Goal: Information Seeking & Learning: Find specific fact

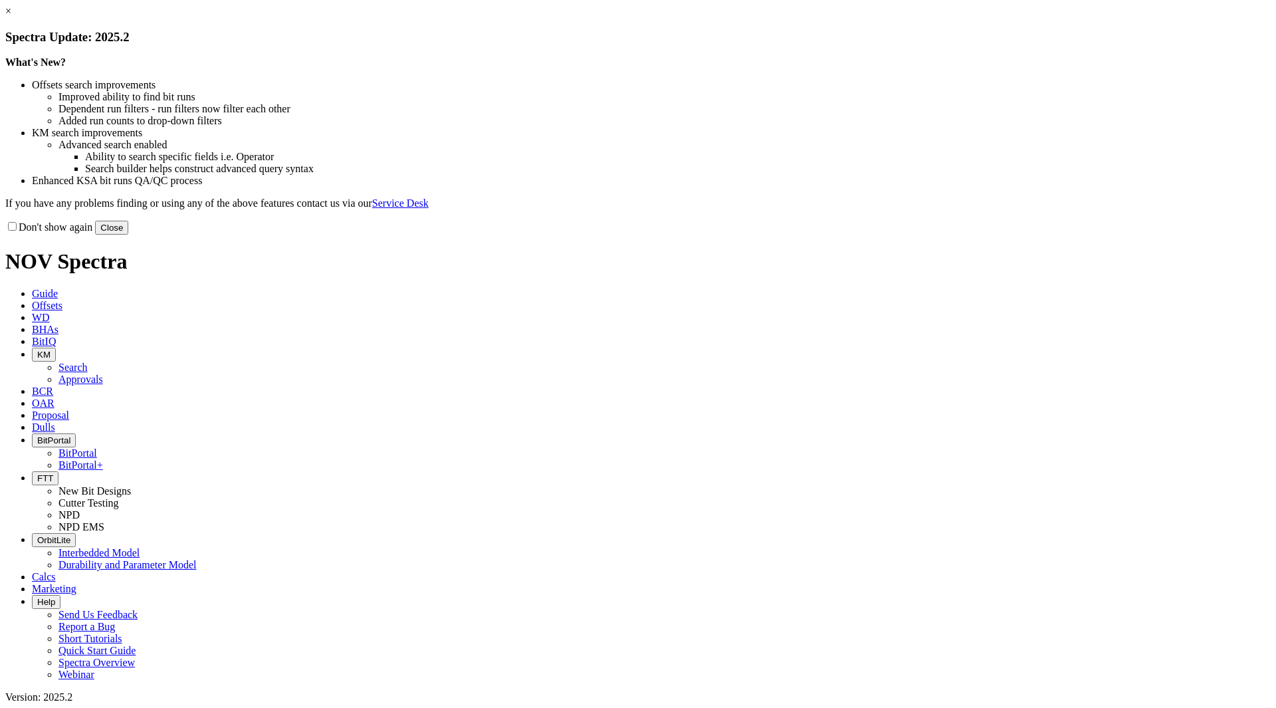
click at [128, 235] on button "Close" at bounding box center [111, 228] width 33 height 14
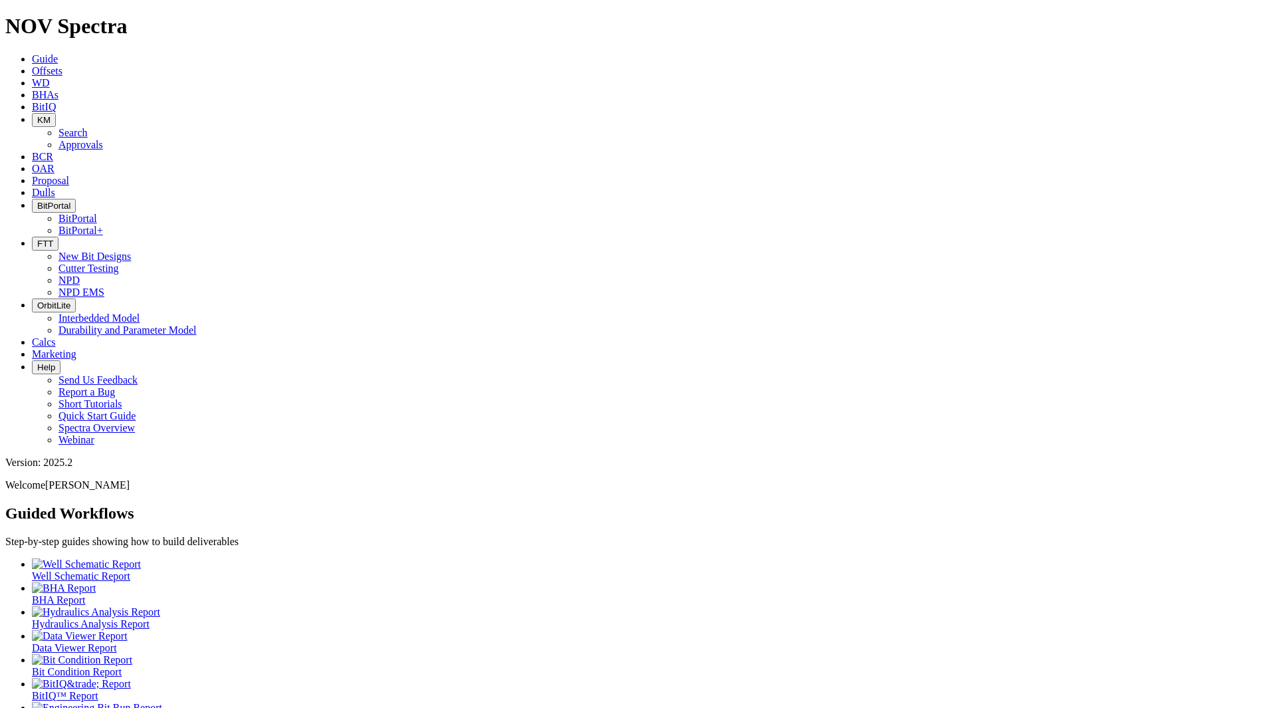
click at [51, 115] on span "KM" at bounding box center [43, 120] width 13 height 10
click at [88, 127] on link "Search" at bounding box center [72, 132] width 29 height 11
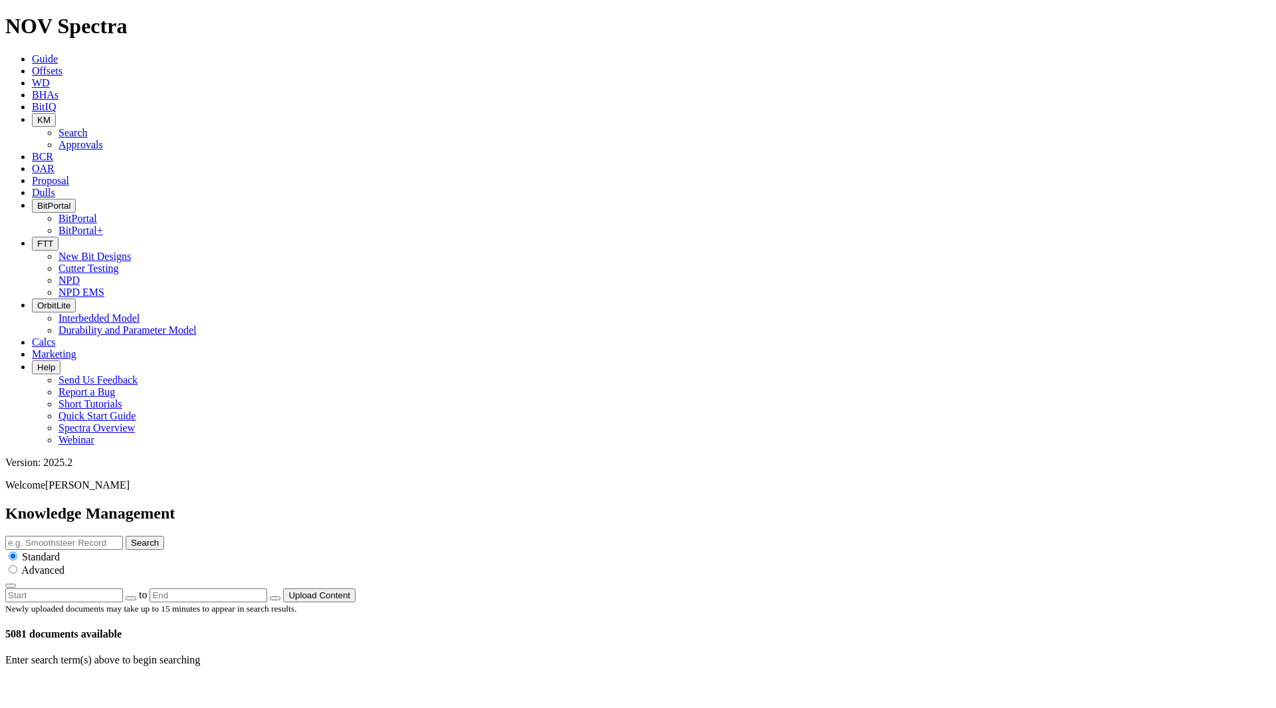
click at [123, 536] on input "text" at bounding box center [64, 543] width 118 height 14
type input "Pegasus"
click at [126, 536] on button "Search" at bounding box center [145, 543] width 39 height 14
drag, startPoint x: 625, startPoint y: 76, endPoint x: 574, endPoint y: 72, distance: 51.4
click at [123, 536] on input "Pegasus" at bounding box center [64, 543] width 118 height 14
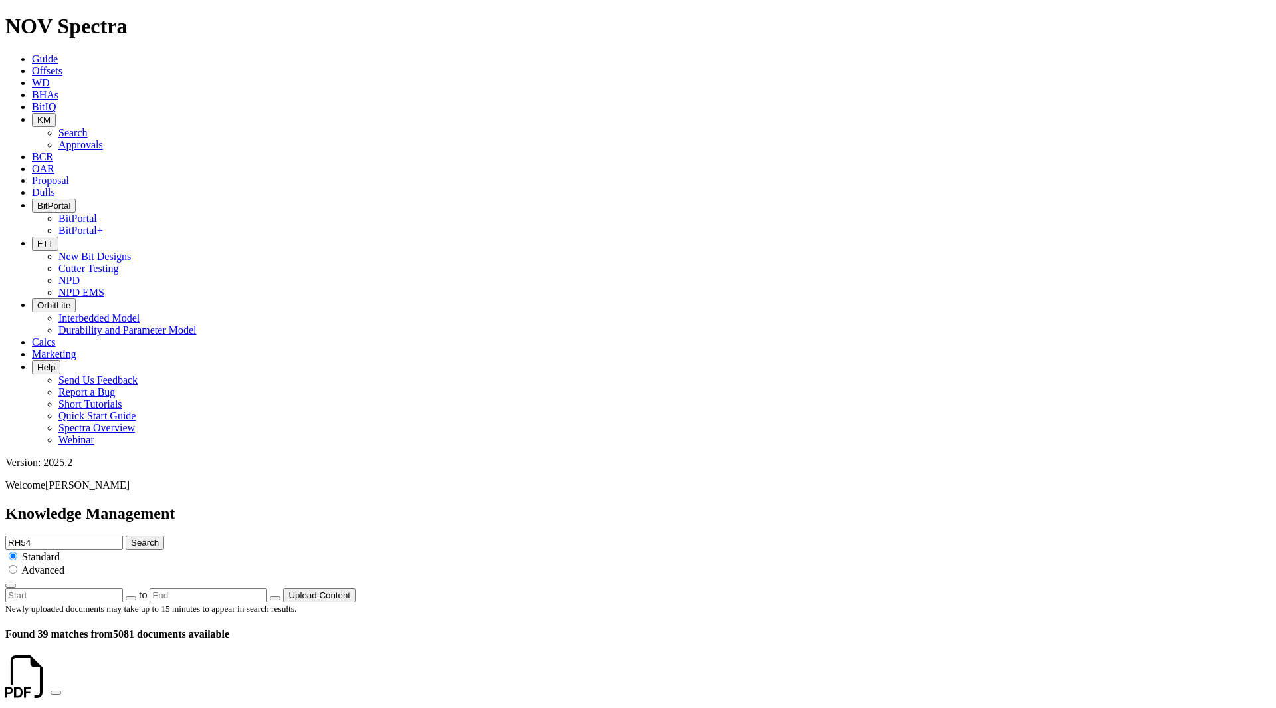
type input "RH54"
click at [126, 536] on button "Search" at bounding box center [145, 543] width 39 height 14
drag, startPoint x: 675, startPoint y: 74, endPoint x: 533, endPoint y: 66, distance: 142.4
click at [525, 505] on div "Knowledge Management RH54 Search Standard Advanced to Upload Content" at bounding box center [638, 554] width 1266 height 98
type input "Infinity"
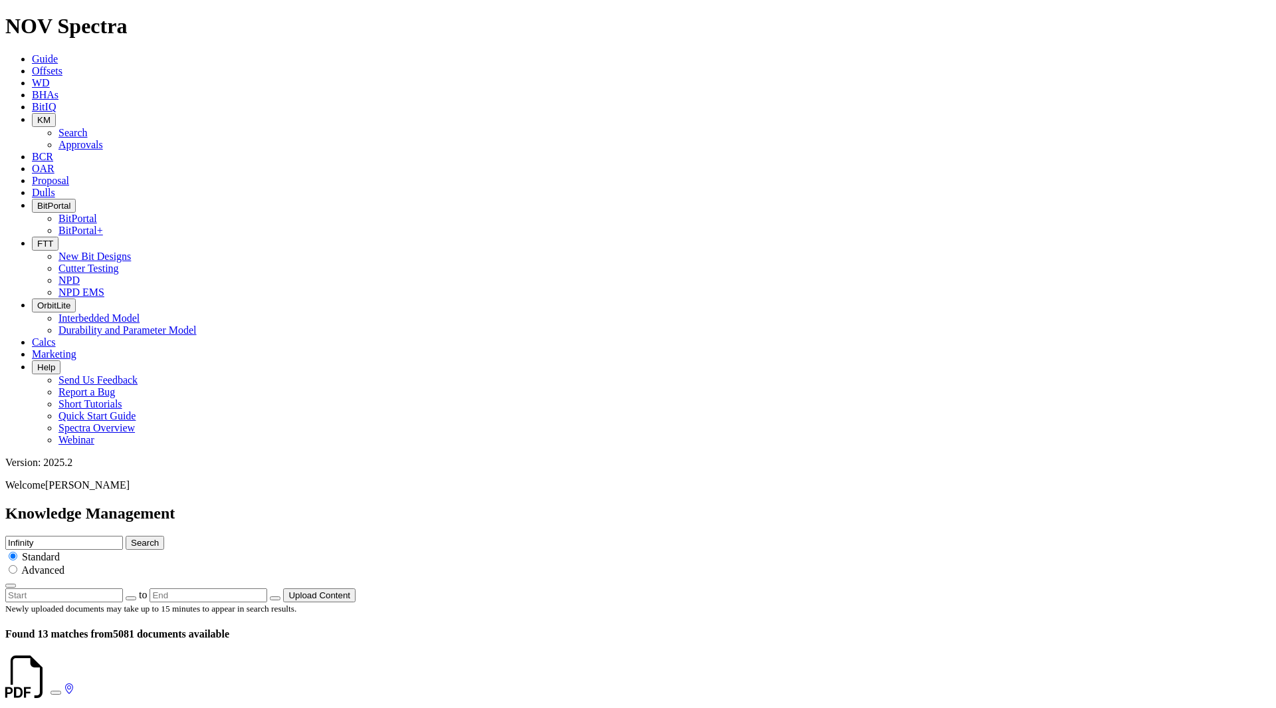
click at [126, 536] on button "Search" at bounding box center [145, 543] width 39 height 14
drag, startPoint x: 681, startPoint y: 71, endPoint x: 655, endPoint y: 72, distance: 25.3
click at [123, 536] on input "Infinity" at bounding box center [64, 543] width 118 height 14
drag, startPoint x: 655, startPoint y: 72, endPoint x: 559, endPoint y: 72, distance: 96.4
click at [559, 505] on div "Knowledge Management Infinity Search Standard Advanced to Upload Content" at bounding box center [638, 554] width 1266 height 98
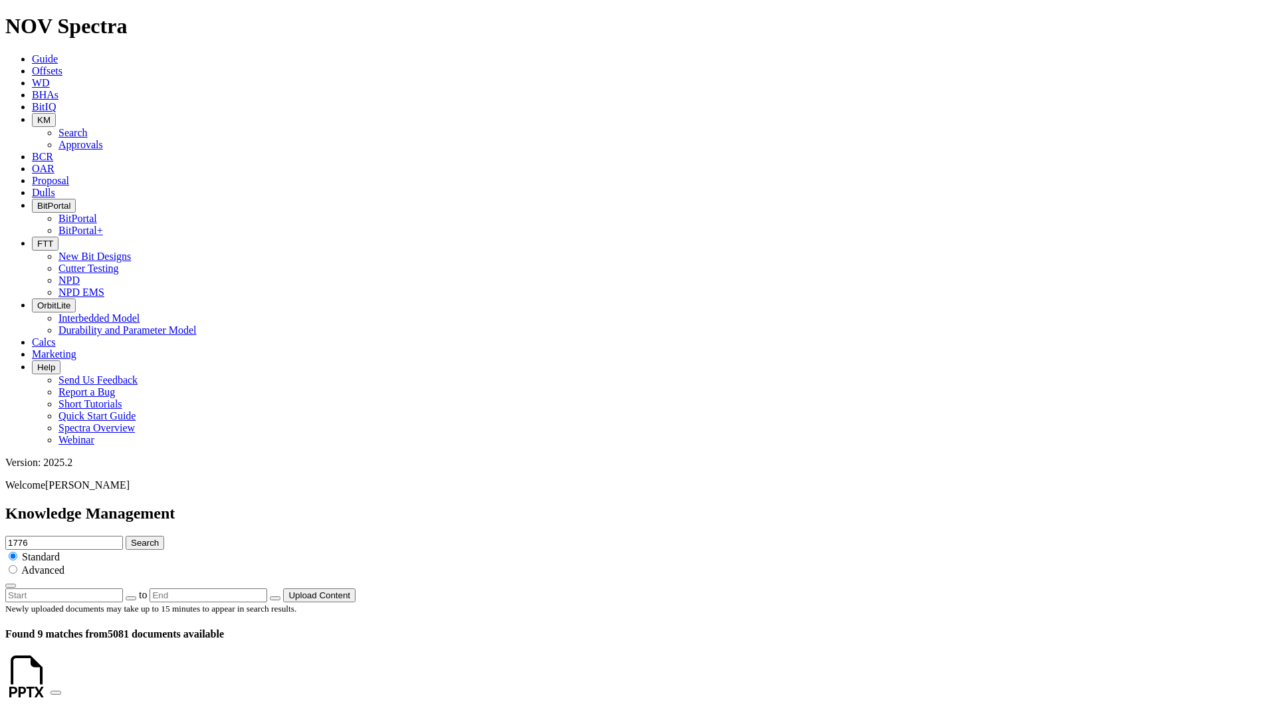
type input "1776"
click at [126, 536] on button "Search" at bounding box center [145, 543] width 39 height 14
drag, startPoint x: 605, startPoint y: 68, endPoint x: 576, endPoint y: 70, distance: 29.3
click at [123, 536] on input "1776" at bounding box center [64, 543] width 118 height 14
type input "Freedom"
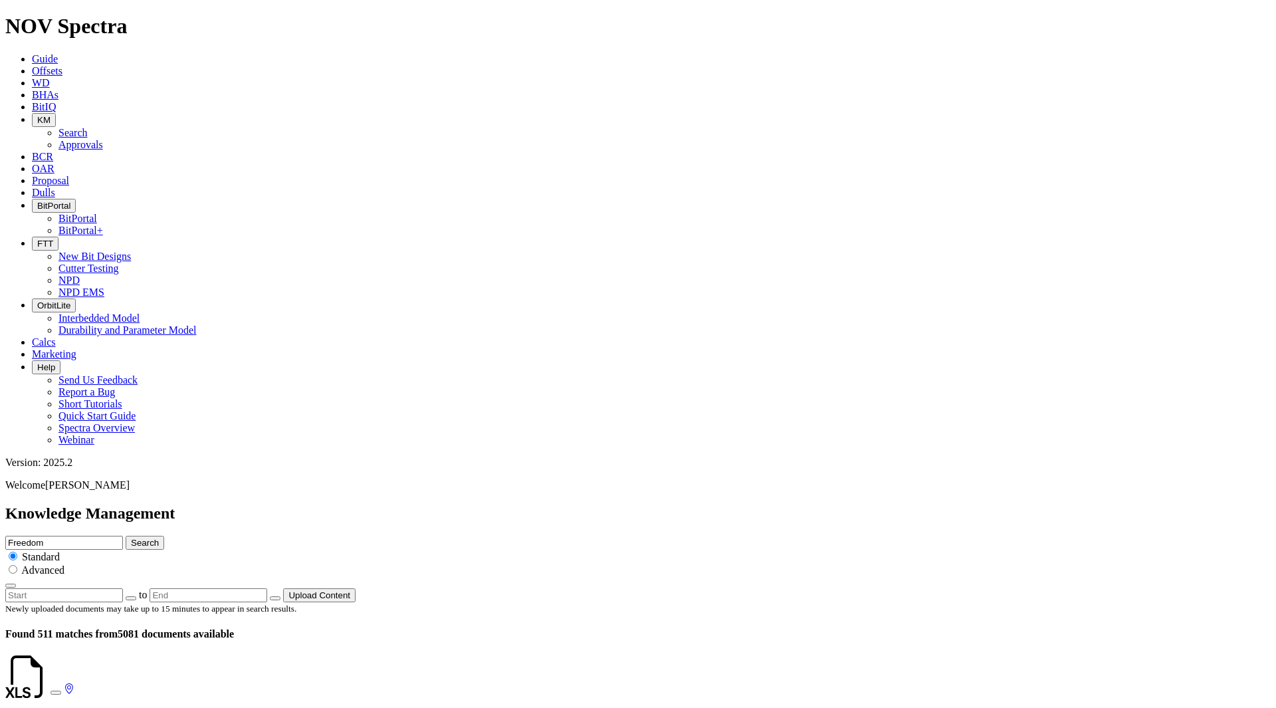
click at [126, 536] on button "Search" at bounding box center [145, 543] width 39 height 14
drag, startPoint x: 628, startPoint y: 78, endPoint x: 523, endPoint y: 68, distance: 105.4
click at [523, 505] on div "Knowledge Management Freedom Search Standard Advanced to Upload Content" at bounding box center [638, 554] width 1266 height 98
type input "E1486"
click at [126, 536] on button "Search" at bounding box center [145, 543] width 39 height 14
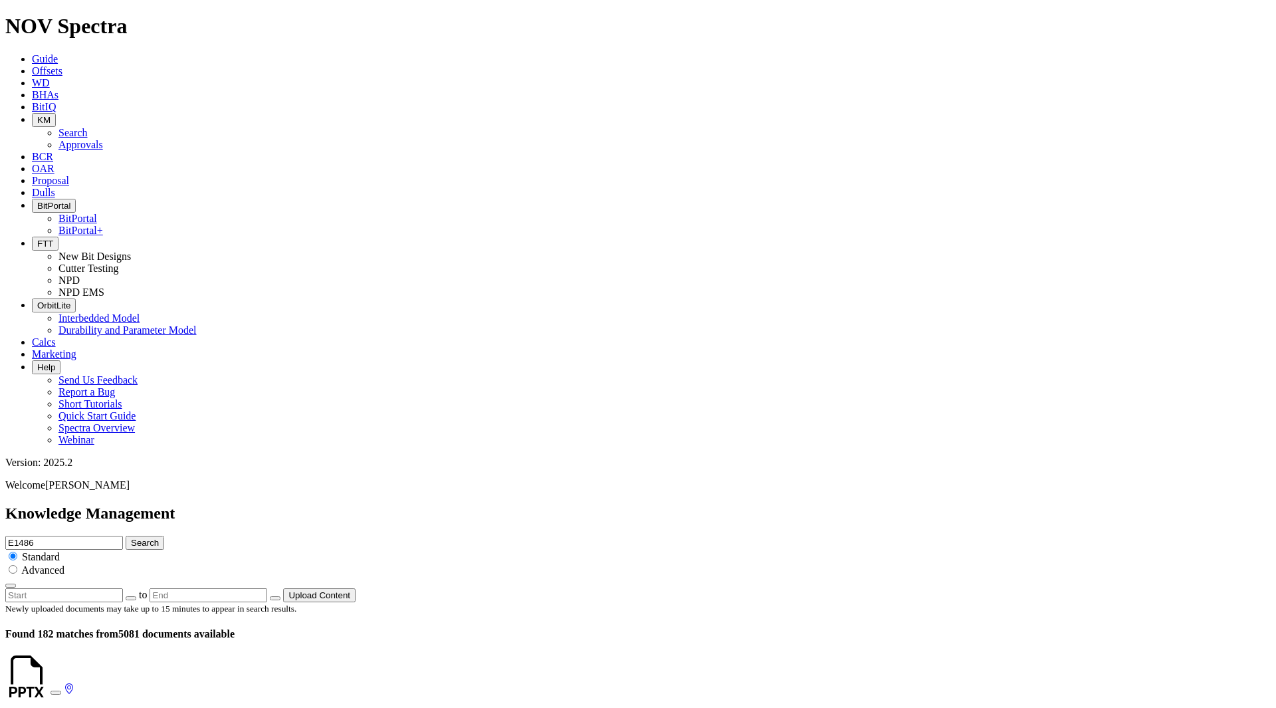
drag, startPoint x: 611, startPoint y: 68, endPoint x: 538, endPoint y: 70, distance: 73.1
click at [538, 505] on div "Knowledge Management E1486 Search Standard Advanced to Upload Content" at bounding box center [638, 554] width 1266 height 98
type input "Freedom"
click at [126, 536] on button "Search" at bounding box center [145, 543] width 39 height 14
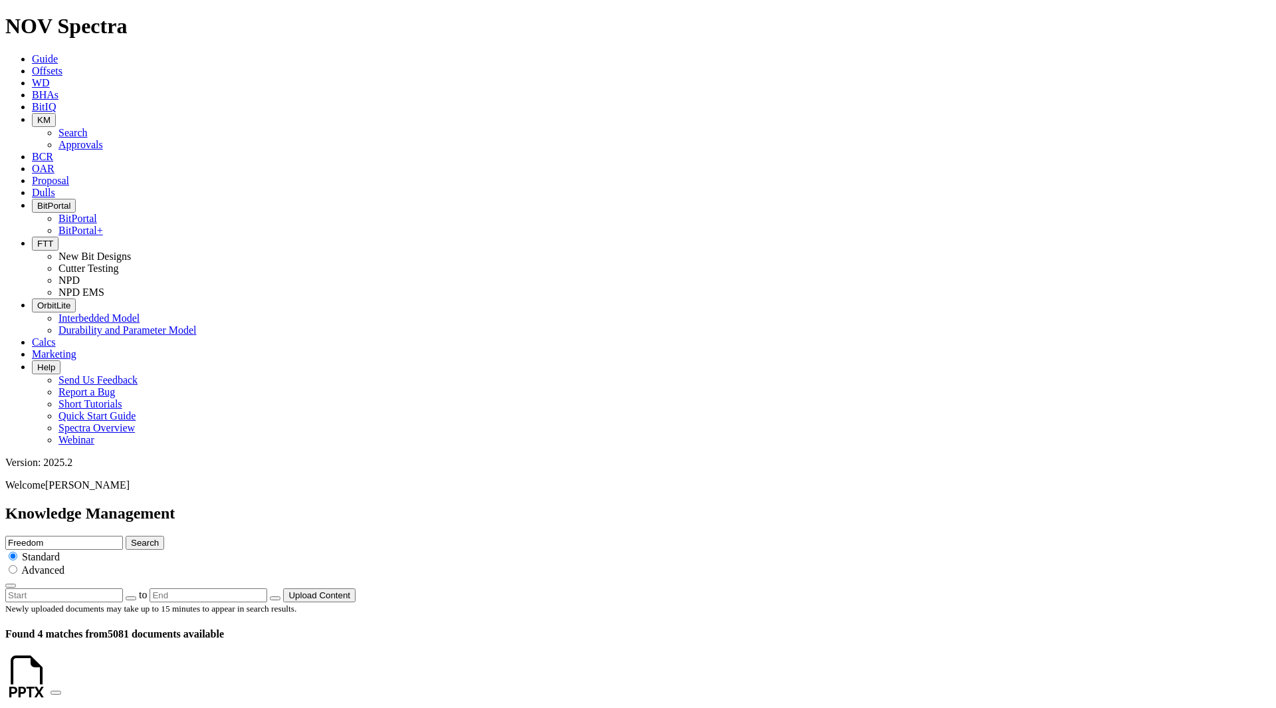
drag, startPoint x: 746, startPoint y: 64, endPoint x: 567, endPoint y: 66, distance: 179.5
click at [567, 505] on div "Knowledge Management Freedom Search Standard Advanced to Upload Content" at bounding box center [638, 554] width 1266 height 98
type input "High exposure"
click at [126, 536] on button "Search" at bounding box center [145, 543] width 39 height 14
drag, startPoint x: 586, startPoint y: 259, endPoint x: 608, endPoint y: 239, distance: 28.7
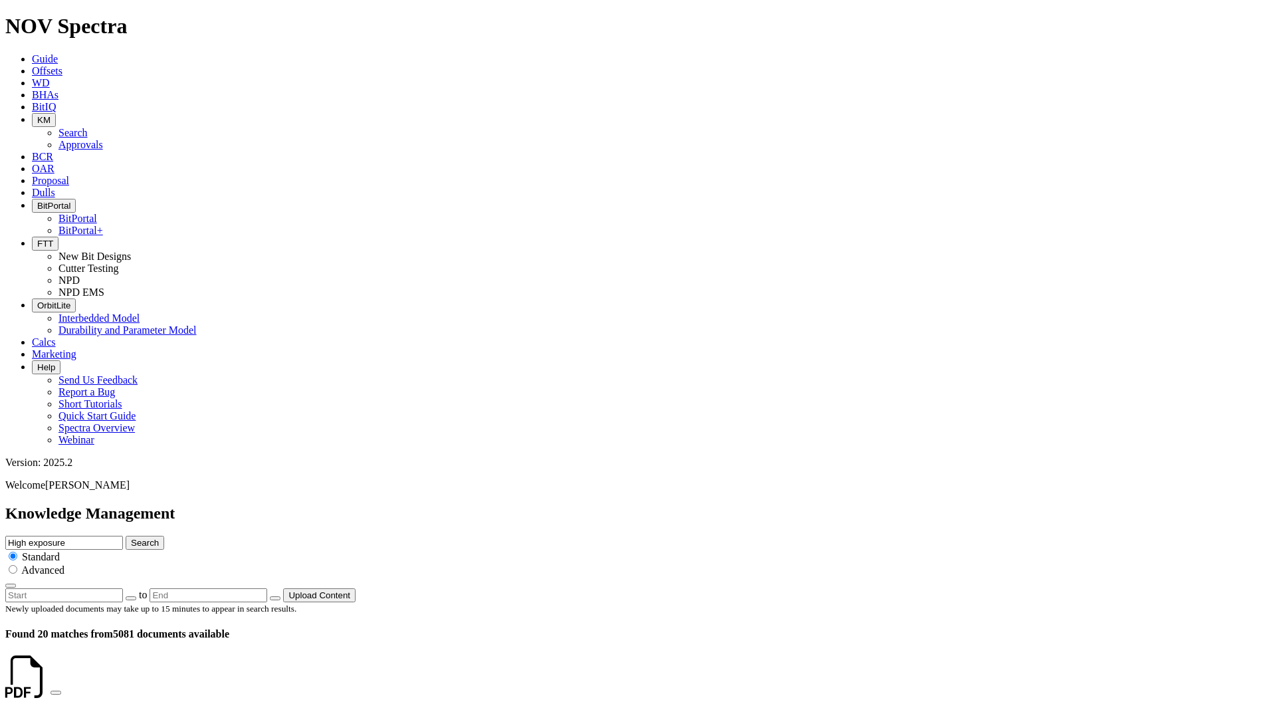
click at [123, 536] on input "High exposure" at bounding box center [64, 543] width 118 height 14
drag, startPoint x: 647, startPoint y: 70, endPoint x: 546, endPoint y: 70, distance: 101.7
click at [546, 505] on div "Knowledge Management High exposure Search Standard Advanced to Upload Content" at bounding box center [638, 554] width 1266 height 98
type input "Lynx"
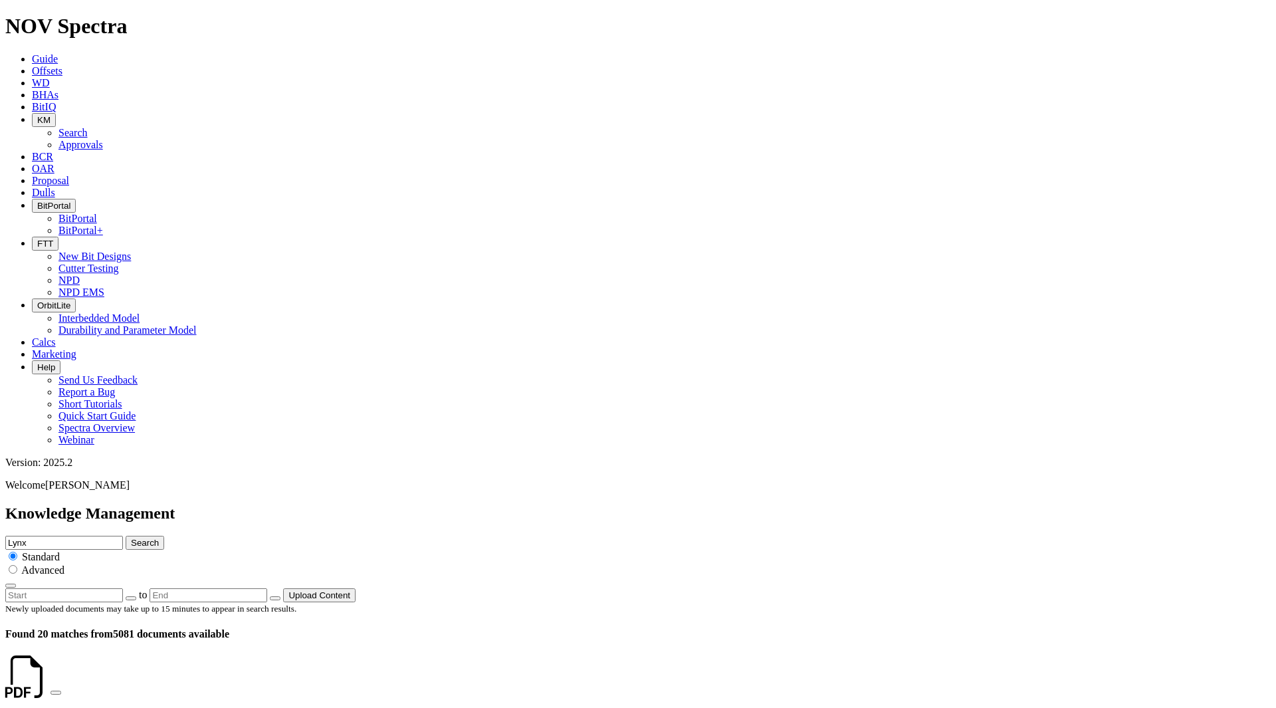
click at [126, 536] on button "Search" at bounding box center [145, 543] width 39 height 14
drag, startPoint x: 567, startPoint y: 69, endPoint x: 606, endPoint y: 69, distance: 39.2
click at [576, 505] on div "Knowledge Management Lynx Search Standard Advanced to Upload Content" at bounding box center [638, 554] width 1266 height 98
drag, startPoint x: 607, startPoint y: 70, endPoint x: 562, endPoint y: 70, distance: 44.5
click at [562, 505] on div "Knowledge Management Lynx Search Standard Advanced to Upload Content" at bounding box center [638, 554] width 1266 height 98
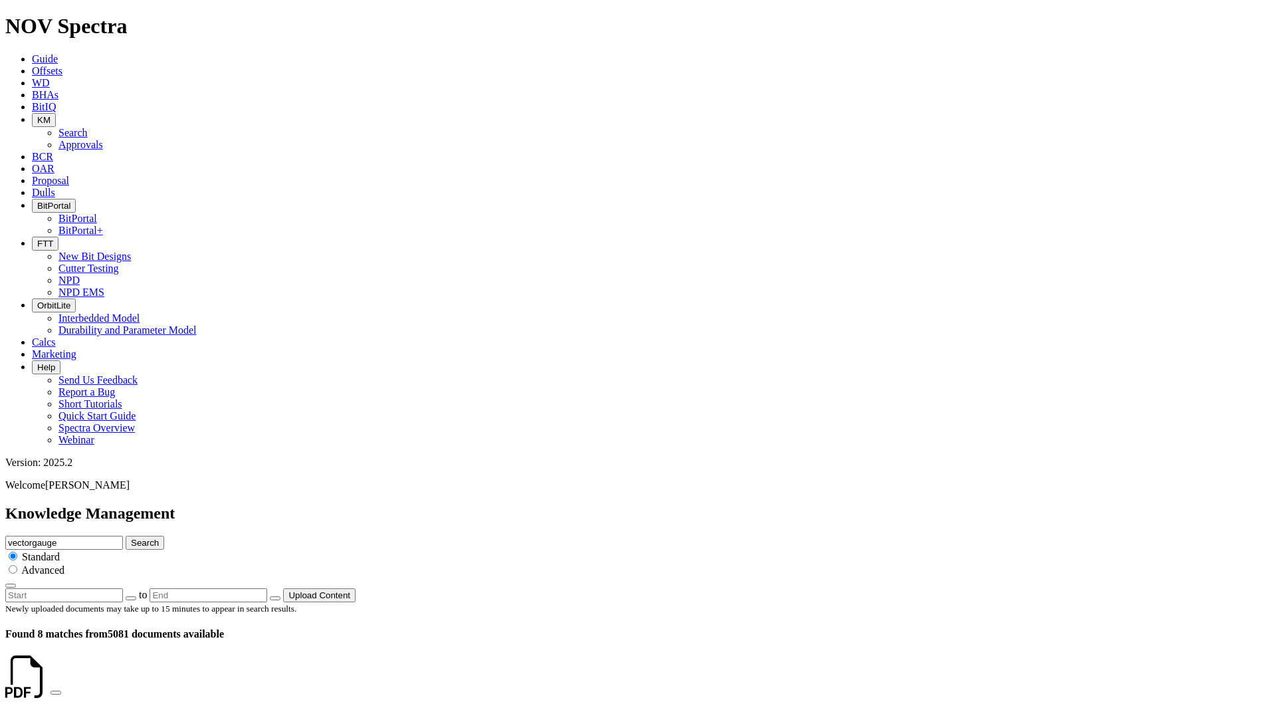
type input "vectorgauge"
click at [126, 536] on button "Search" at bounding box center [145, 543] width 39 height 14
drag, startPoint x: 630, startPoint y: 76, endPoint x: 568, endPoint y: 74, distance: 61.8
click at [569, 505] on div "Knowledge Management vectorgauge Search Standard Advanced to Upload Content" at bounding box center [638, 554] width 1266 height 98
type input "Polaris"
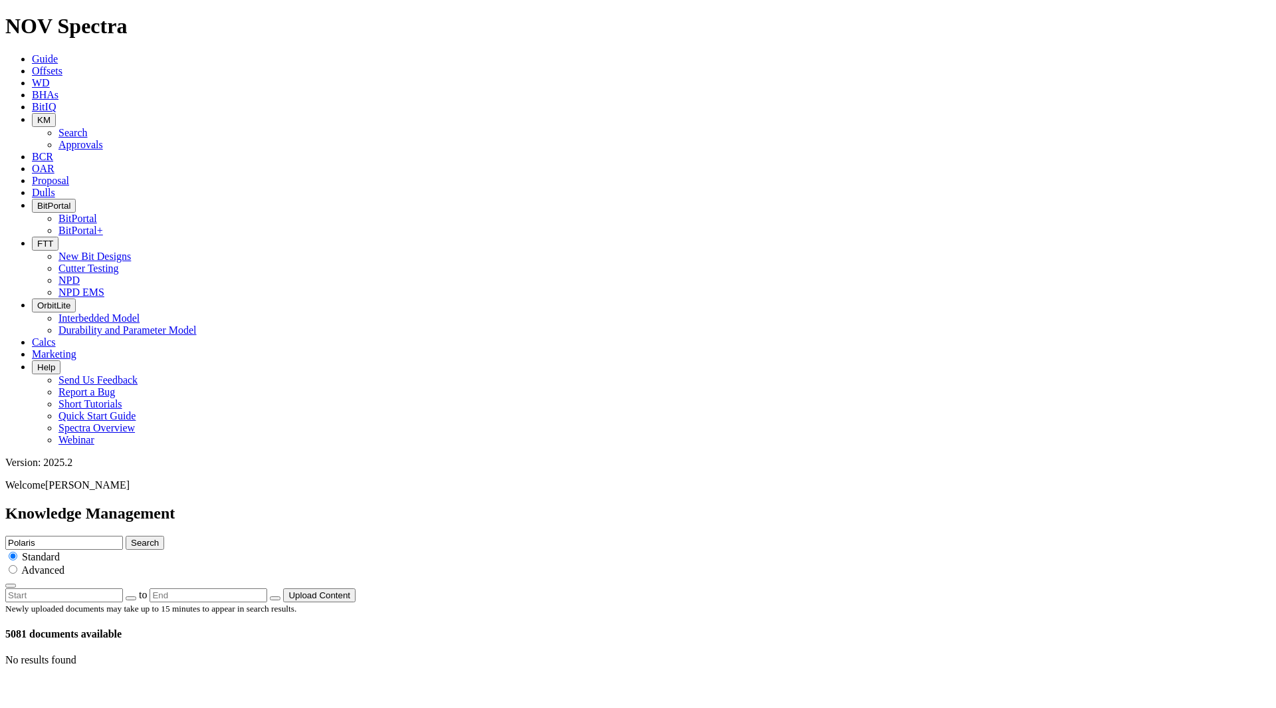
click at [126, 536] on button "Search" at bounding box center [145, 543] width 39 height 14
click at [123, 536] on input "Polaris" at bounding box center [64, 543] width 118 height 14
drag, startPoint x: 669, startPoint y: 74, endPoint x: 547, endPoint y: 73, distance: 121.6
click at [547, 505] on div "Knowledge Management Polaris Search Standard Advanced to Upload Content" at bounding box center [638, 554] width 1266 height 98
type input "EagleEye"
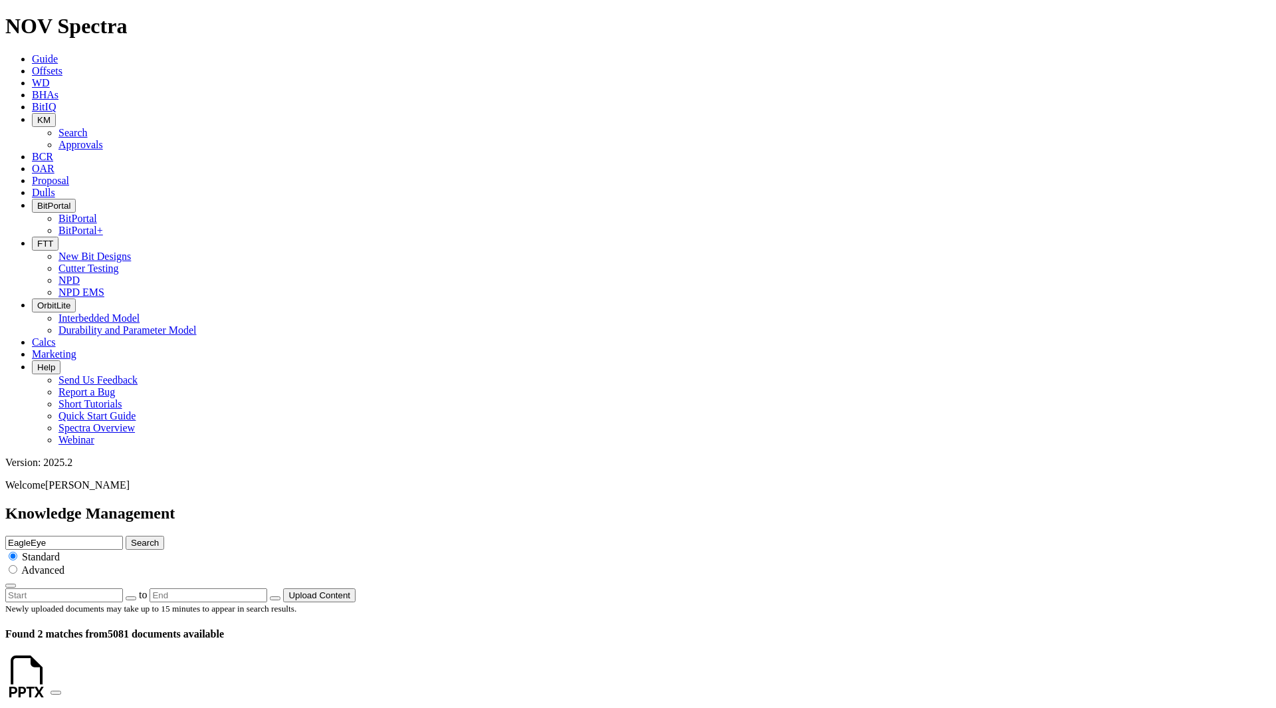
click at [126, 536] on button "Search" at bounding box center [145, 543] width 39 height 14
